Goal: Use online tool/utility: Utilize a website feature to perform a specific function

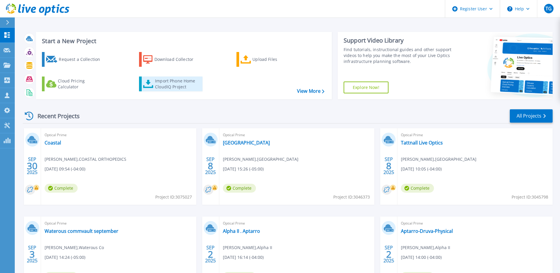
click at [173, 89] on div "Import Phone Home CloudIQ Project" at bounding box center [178, 84] width 46 height 12
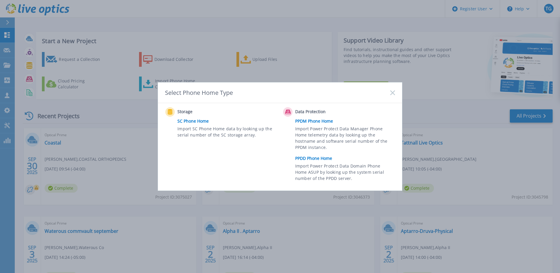
click at [319, 159] on link "PPDD Phone Home" at bounding box center [346, 158] width 103 height 9
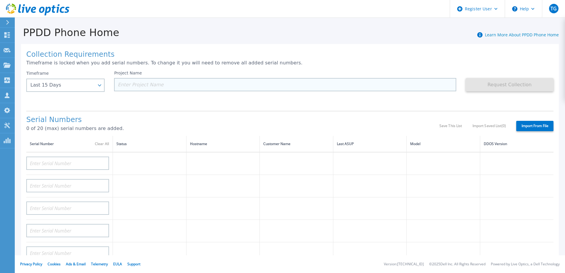
click at [186, 89] on input at bounding box center [285, 84] width 342 height 13
click at [55, 74] on div "Timeframe Last 15 Days Last 15 Days Last 2 Months Last 6 Months Last 1 Year Las…" at bounding box center [65, 81] width 78 height 21
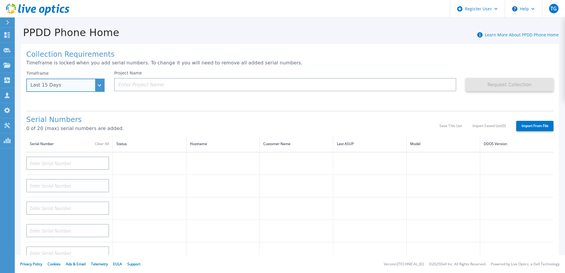
click at [51, 82] on div "Last 15 Days" at bounding box center [65, 85] width 78 height 13
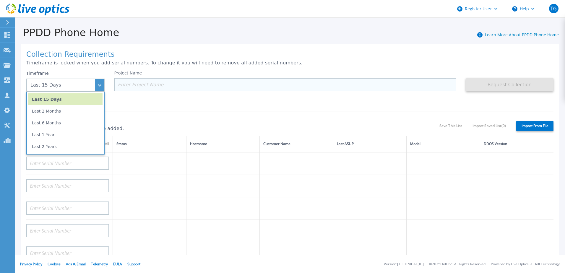
click at [151, 83] on input at bounding box center [285, 84] width 342 height 13
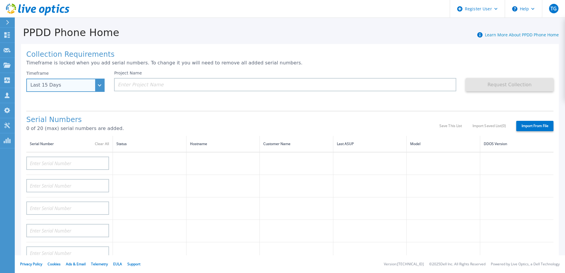
click at [63, 85] on div "Last 15 Days" at bounding box center [61, 84] width 63 height 5
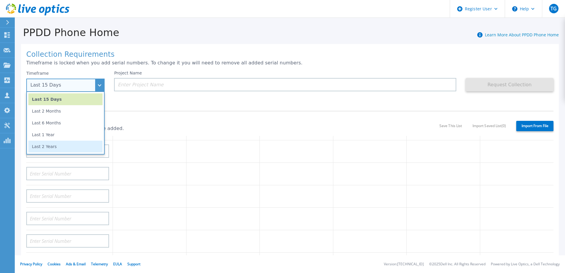
click at [61, 145] on li "Last 2 Years" at bounding box center [65, 147] width 74 height 12
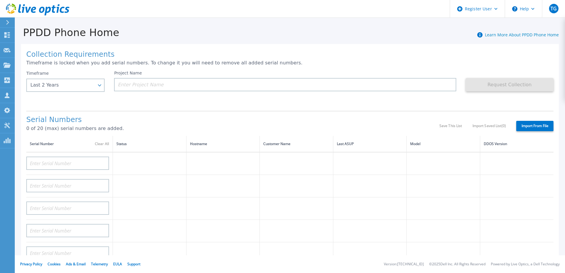
click at [288, 101] on div "Project Name" at bounding box center [289, 88] width 351 height 35
drag, startPoint x: 298, startPoint y: 90, endPoint x: 305, endPoint y: 89, distance: 6.8
click at [298, 89] on input at bounding box center [285, 84] width 342 height 13
click at [85, 161] on input at bounding box center [67, 162] width 83 height 13
paste input "APM00215300643"
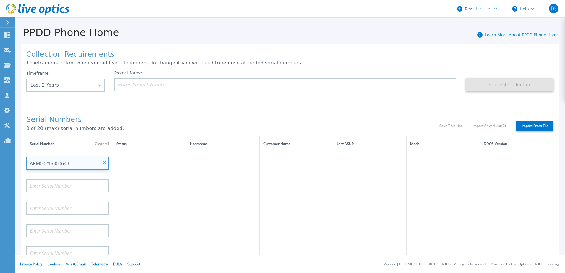
type input "APM00215300643"
click at [123, 164] on td at bounding box center [150, 163] width 74 height 23
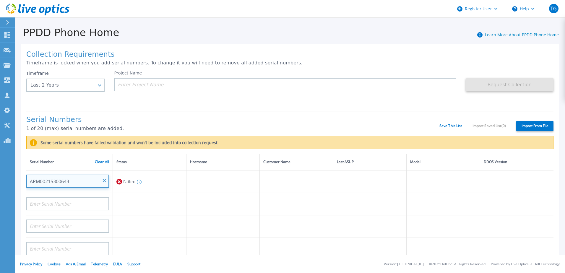
click at [84, 179] on input "APM00215300643" at bounding box center [67, 180] width 83 height 13
click at [83, 179] on input "APM00215300643" at bounding box center [67, 180] width 83 height 13
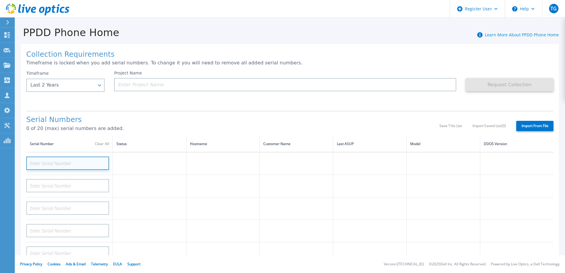
click at [55, 165] on input at bounding box center [67, 162] width 83 height 13
paste input "APM00193024168"
type input "APM00193024168"
click at [117, 167] on td at bounding box center [150, 163] width 74 height 23
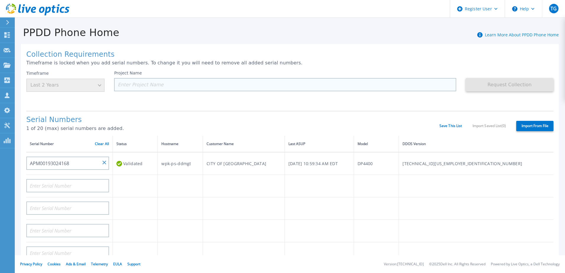
click at [161, 85] on input at bounding box center [285, 84] width 342 height 13
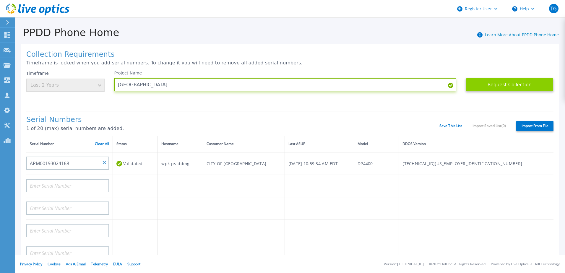
type input "Winter Park"
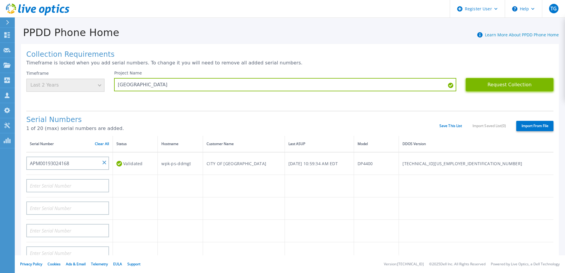
click at [524, 84] on button "Request Collection" at bounding box center [509, 84] width 88 height 13
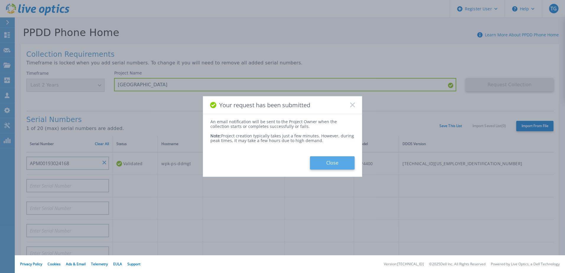
click at [332, 163] on button "Close" at bounding box center [332, 162] width 45 height 13
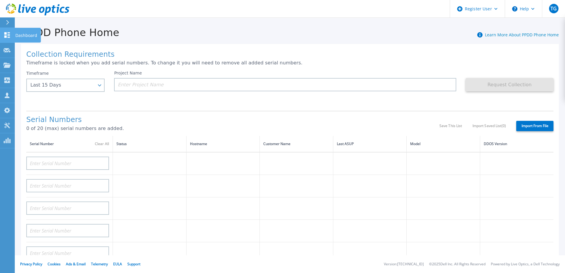
click at [14, 38] on link "Dashboard Dashboard" at bounding box center [7, 35] width 15 height 15
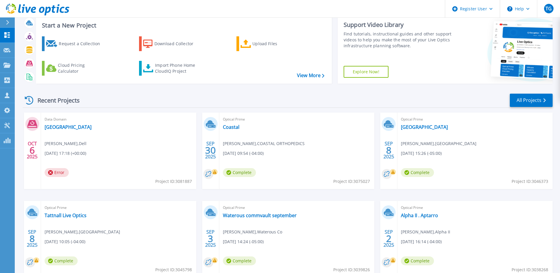
scroll to position [30, 0]
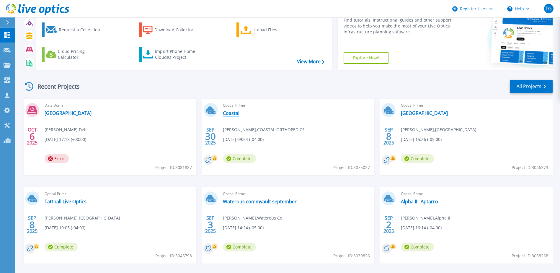
click at [228, 112] on link "Coastal" at bounding box center [231, 113] width 17 height 6
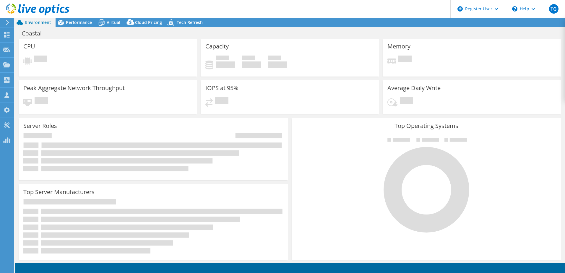
select select "USD"
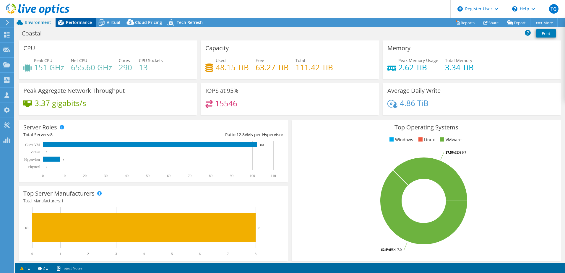
click at [92, 25] on div "Performance" at bounding box center [76, 22] width 41 height 9
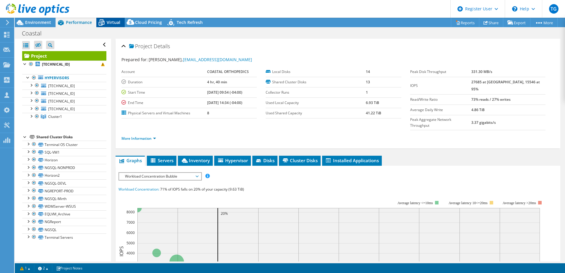
click at [106, 24] on icon at bounding box center [101, 22] width 10 height 10
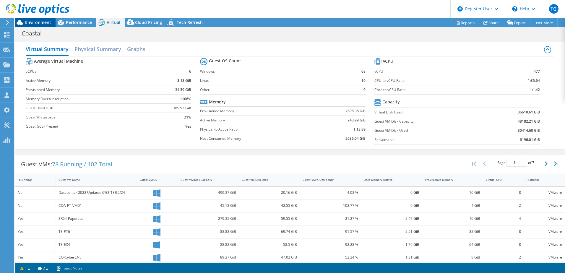
click at [39, 24] on span "Environment" at bounding box center [38, 22] width 26 height 6
